Goal: Task Accomplishment & Management: Manage account settings

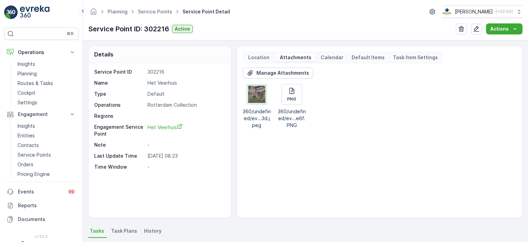
click at [255, 93] on img at bounding box center [256, 94] width 17 height 17
click at [265, 55] on p "Location" at bounding box center [258, 57] width 23 height 7
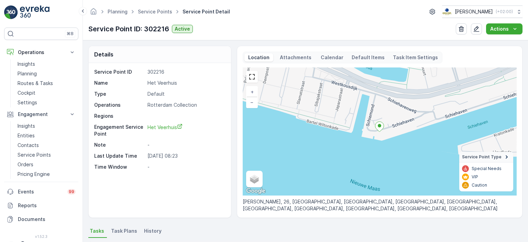
click at [303, 58] on p "Attachments" at bounding box center [296, 57] width 34 height 7
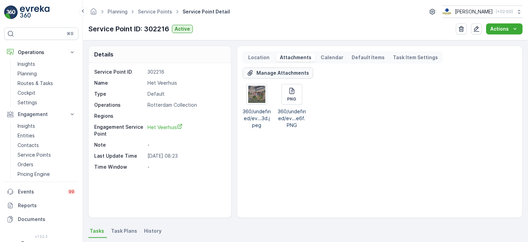
click at [283, 74] on p "Manage Attachments" at bounding box center [283, 72] width 53 height 7
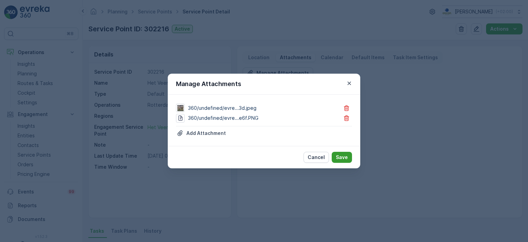
click at [342, 158] on p "Save" at bounding box center [342, 157] width 12 height 7
click at [347, 154] on p "Save" at bounding box center [342, 157] width 12 height 7
click at [349, 84] on icon "button" at bounding box center [349, 83] width 7 height 7
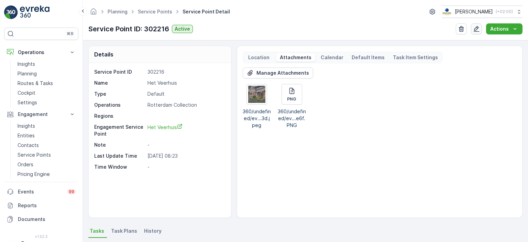
click at [480, 30] on icon "button" at bounding box center [476, 28] width 7 height 7
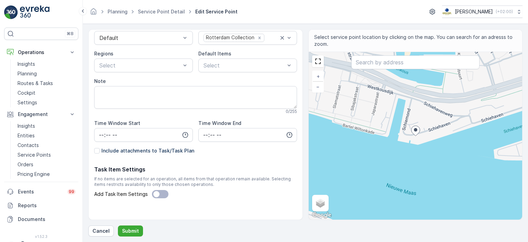
scroll to position [79, 0]
click at [171, 150] on p "Include attachments to Task/Task Plan" at bounding box center [147, 151] width 93 height 7
click at [94, 148] on input "Include attachments to Task/Task Plan" at bounding box center [94, 148] width 0 height 0
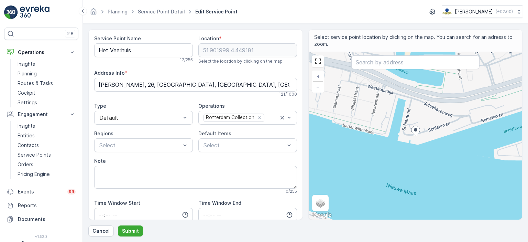
scroll to position [25, 0]
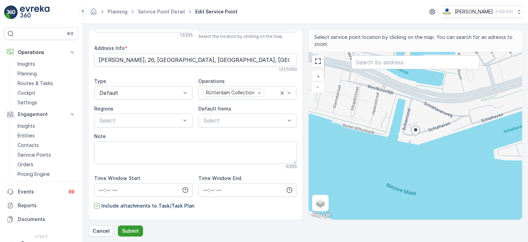
click at [128, 229] on p "Submit" at bounding box center [130, 230] width 17 height 7
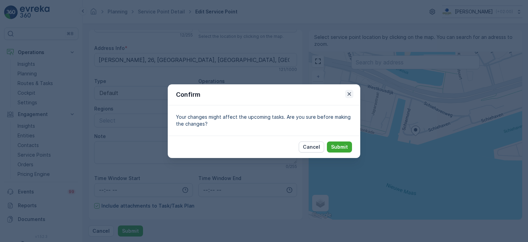
click at [351, 93] on icon "button" at bounding box center [349, 93] width 7 height 7
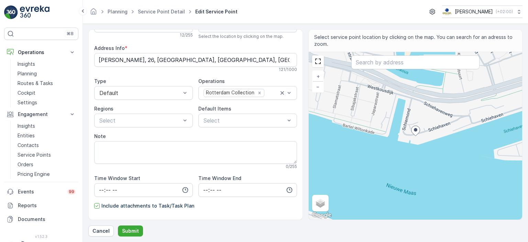
drag, startPoint x: 164, startPoint y: 202, endPoint x: 163, endPoint y: 206, distance: 4.6
click at [163, 206] on div "Service Point Name Het Veerhuis 12 / 255 Location * [GEOGRAPHIC_DATA] Select th…" at bounding box center [195, 145] width 203 height 270
click at [163, 206] on p "Include attachments to Task/Task Plan" at bounding box center [147, 205] width 93 height 7
click at [94, 202] on input "Include attachments to Task/Task Plan" at bounding box center [94, 202] width 0 height 0
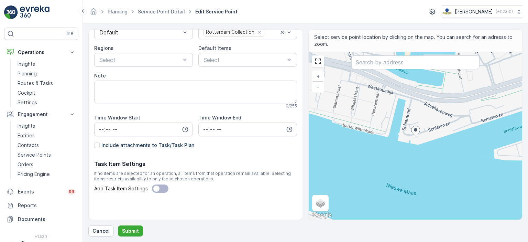
click at [126, 144] on p "Include attachments to Task/Task Plan" at bounding box center [147, 145] width 93 height 7
click at [94, 142] on input "Include attachments to Task/Task Plan" at bounding box center [94, 142] width 0 height 0
click at [131, 234] on p "Submit" at bounding box center [130, 230] width 17 height 7
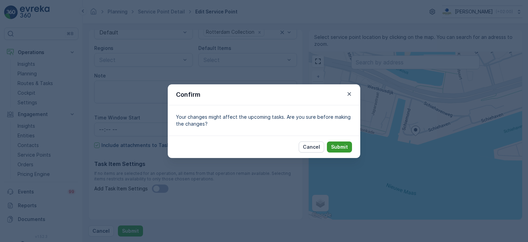
click at [344, 148] on p "Submit" at bounding box center [339, 146] width 17 height 7
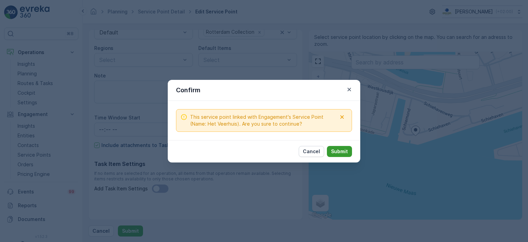
click at [337, 150] on p "Submit" at bounding box center [339, 151] width 17 height 7
